Goal: Communication & Community: Answer question/provide support

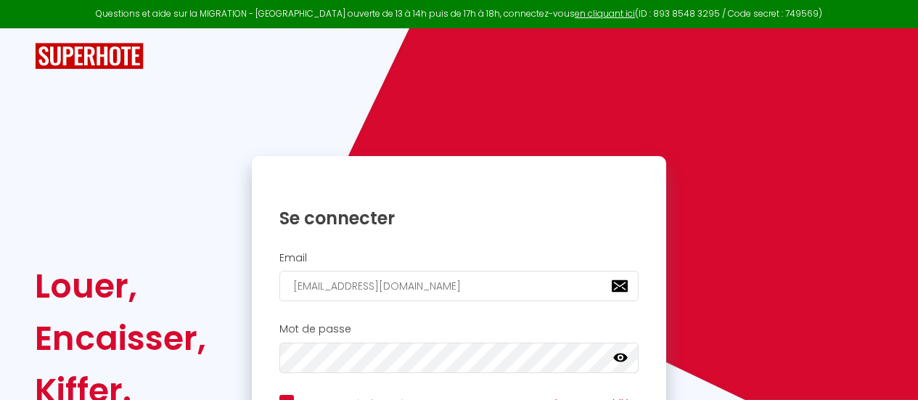
checkbox input "true"
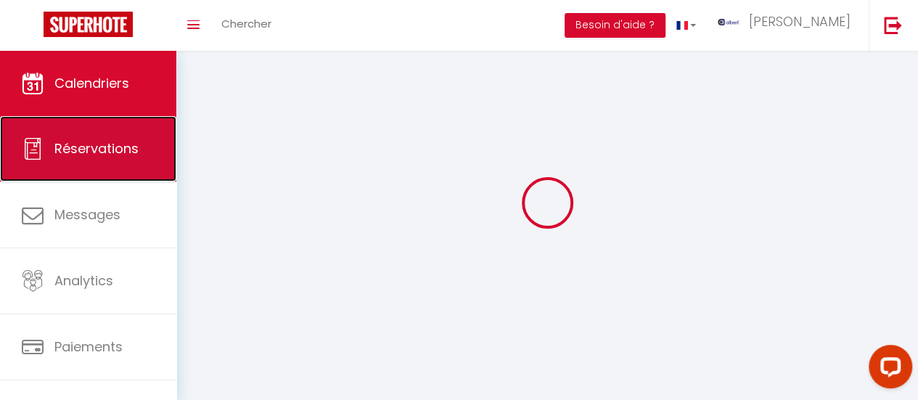
click at [50, 140] on link "Réservations" at bounding box center [88, 148] width 176 height 65
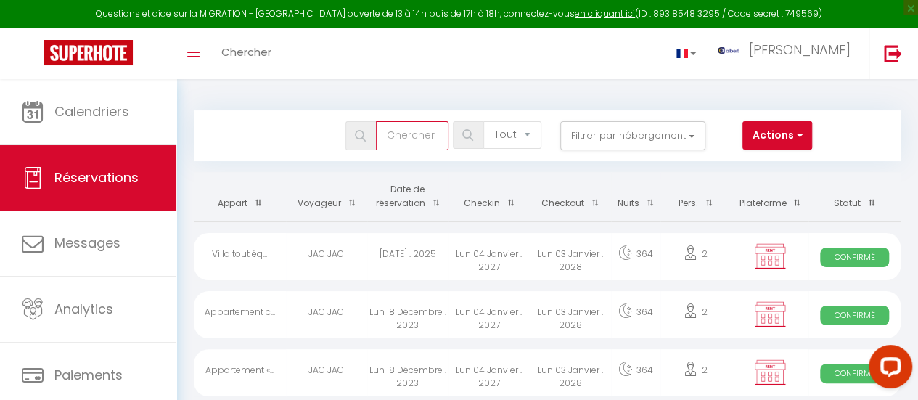
click at [405, 134] on input "text" at bounding box center [412, 135] width 73 height 29
paste input "[PERSON_NAME]"
type input "[PERSON_NAME]"
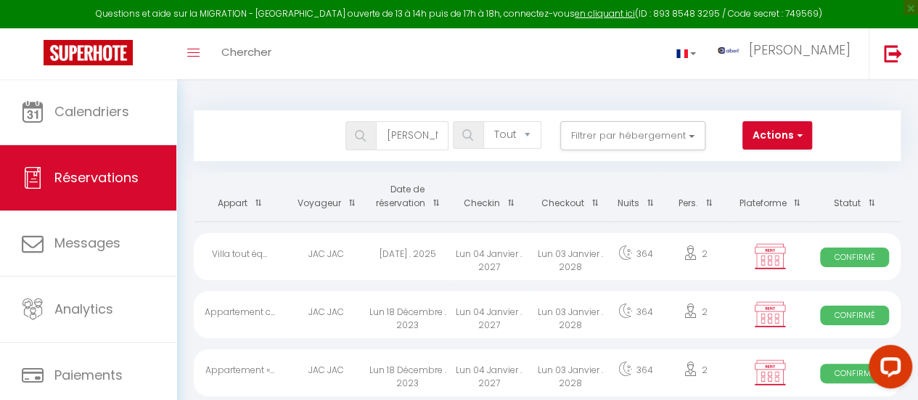
click at [359, 136] on img at bounding box center [360, 136] width 11 height 12
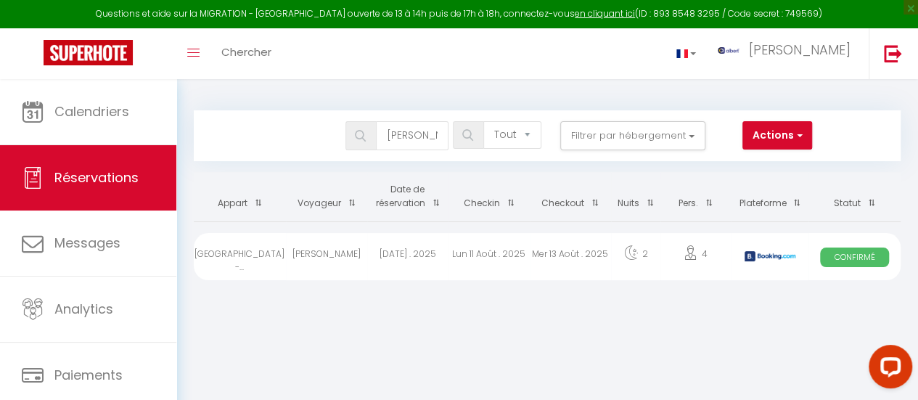
click at [450, 248] on div "Lun 11 Août . 2025" at bounding box center [489, 256] width 81 height 47
select select "OK"
select select "KO"
select select "0"
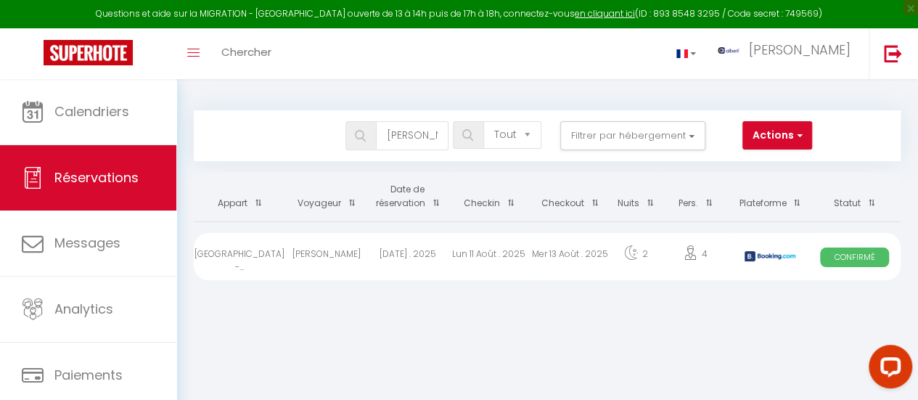
select select "1"
select select
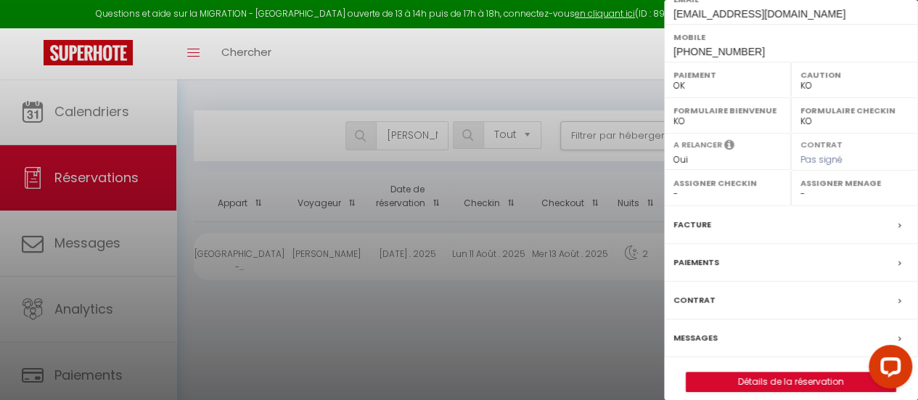
scroll to position [290, 0]
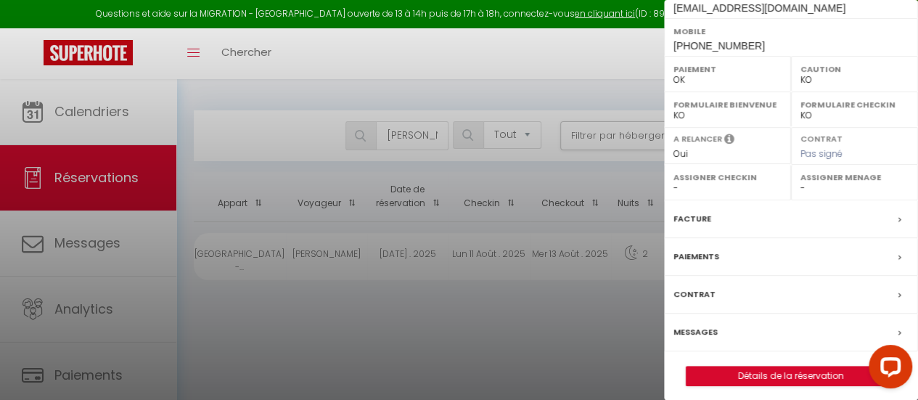
click at [691, 340] on label "Messages" at bounding box center [696, 331] width 44 height 15
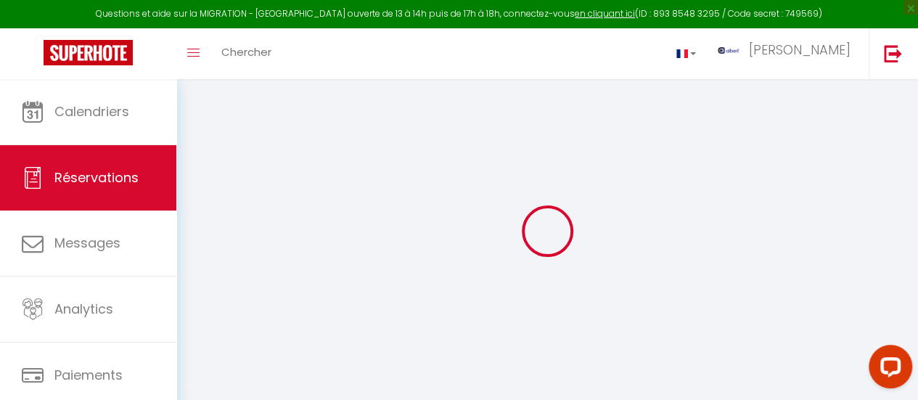
select select
checkbox input "false"
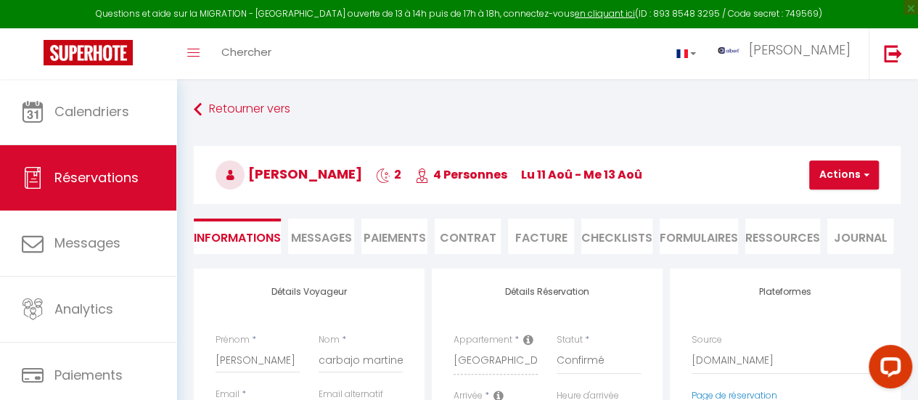
select select
checkbox input "false"
type textarea "** THIS RESERVATION HAS BEEN PRE-PAID ** Reservation has a cancellation grace p…"
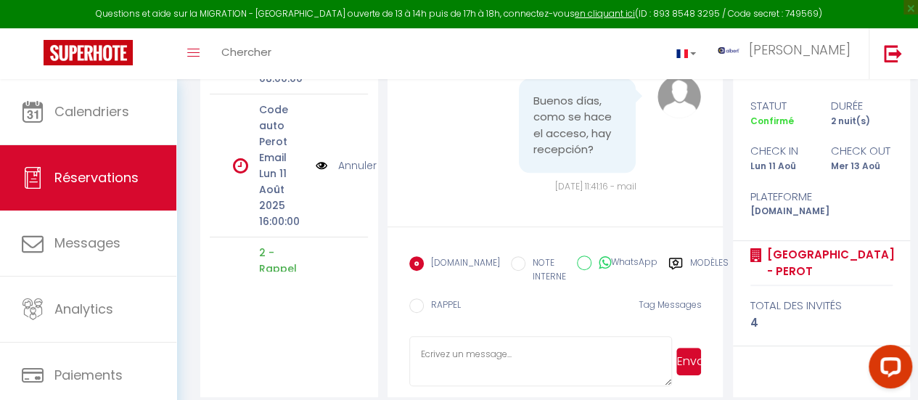
scroll to position [252, 0]
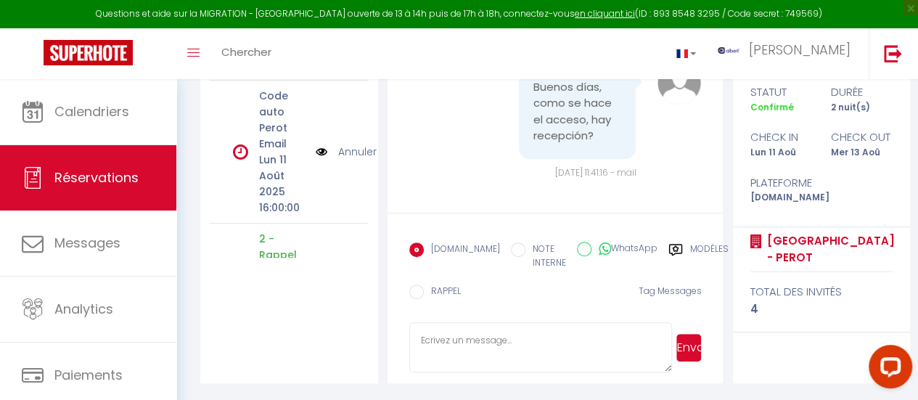
click at [539, 333] on textarea at bounding box center [540, 347] width 263 height 51
paste textarea "Hola, ¿cómo puedo entrar? ¿Hay recepción? El acceso al alojamiento es completam…"
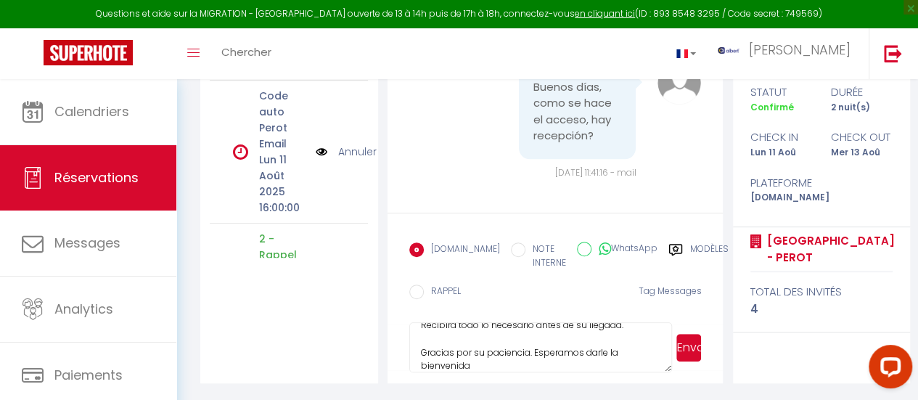
drag, startPoint x: 472, startPoint y: 362, endPoint x: 444, endPoint y: 362, distance: 27.6
click at [438, 364] on textarea "Hola, ¿cómo puedo entrar? ¿Hay recepción? El acceso al alojamiento es completam…" at bounding box center [540, 347] width 263 height 51
click at [492, 364] on textarea "Hola, ¿cómo puedo entrar? ¿Hay recepción? El acceso al alojamiento es completam…" at bounding box center [540, 347] width 263 height 51
drag, startPoint x: 492, startPoint y: 364, endPoint x: 475, endPoint y: 369, distance: 17.5
click at [475, 369] on textarea "Hola, ¿cómo puedo entrar? ¿Hay recepción? El acceso al alojamiento es completam…" at bounding box center [540, 347] width 263 height 51
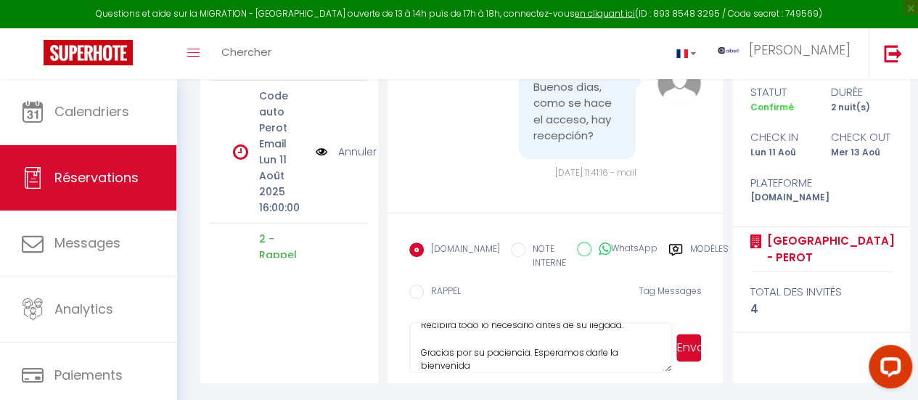
click at [475, 369] on textarea "Hola, ¿cómo puedo entrar? ¿Hay recepción? El acceso al alojamiento es completam…" at bounding box center [540, 347] width 263 height 51
click at [478, 367] on textarea "Hola, ¿cómo puedo entrar? ¿Hay recepción? El acceso al alojamiento es completam…" at bounding box center [540, 347] width 263 height 51
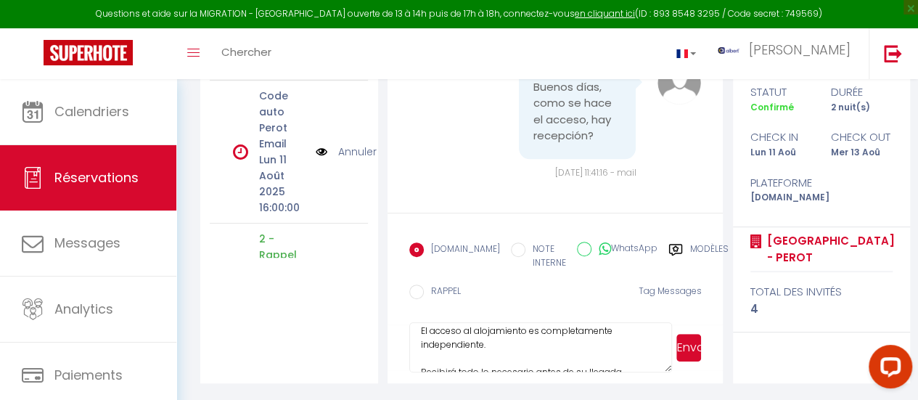
scroll to position [0, 0]
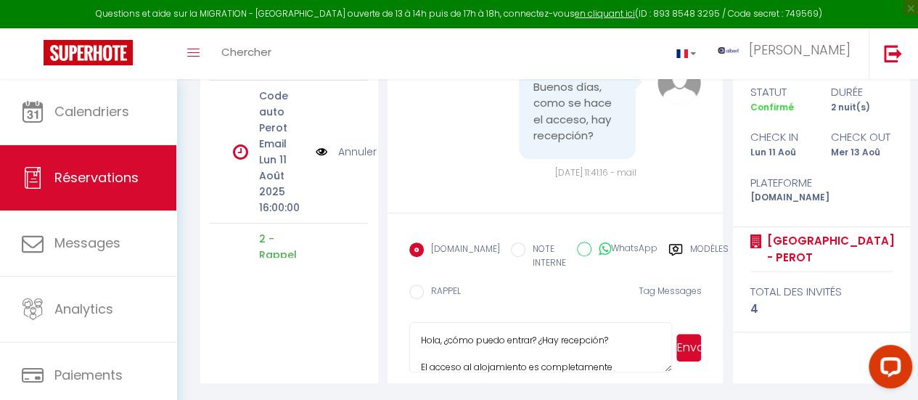
click at [440, 341] on textarea "Hola, ¿cómo puedo entrar? ¿Hay recepción? El acceso al alojamiento es completam…" at bounding box center [540, 347] width 263 height 51
click at [444, 340] on textarea "Hola, ¿cómo puedo entrar? ¿Hay recepción? El acceso al alojamiento es completam…" at bounding box center [540, 347] width 263 height 51
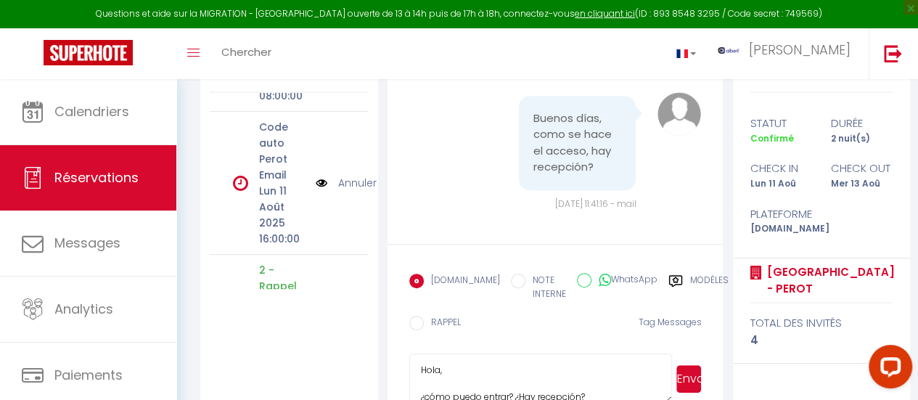
scroll to position [252, 0]
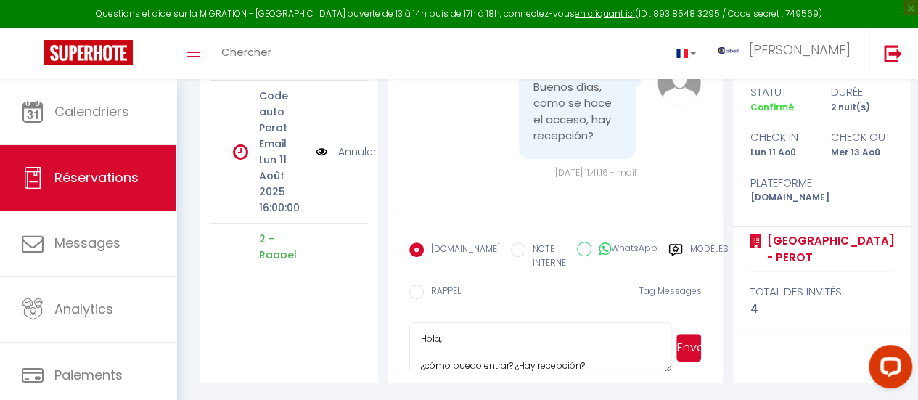
click at [438, 338] on textarea "Hola, ¿cómo puedo entrar? ¿Hay recepción? El acceso al alojamiento es completam…" at bounding box center [540, 347] width 263 height 51
type textarea "[PERSON_NAME], ¿cómo puedo entrar? ¿Hay recepción? El acceso al alojamiento es …"
click at [690, 351] on button "Envoyer" at bounding box center [688, 348] width 25 height 28
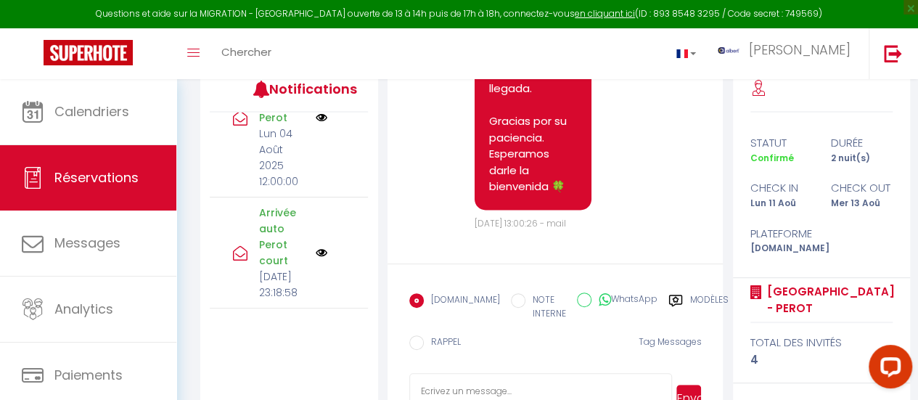
scroll to position [252, 0]
